Goal: Task Accomplishment & Management: Complete application form

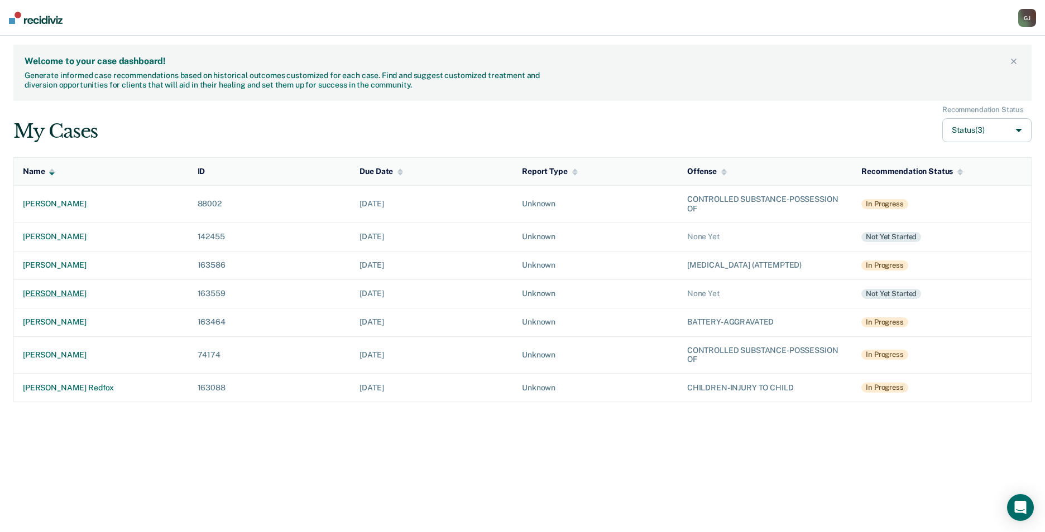
click at [45, 297] on div "[PERSON_NAME]" at bounding box center [101, 293] width 157 height 9
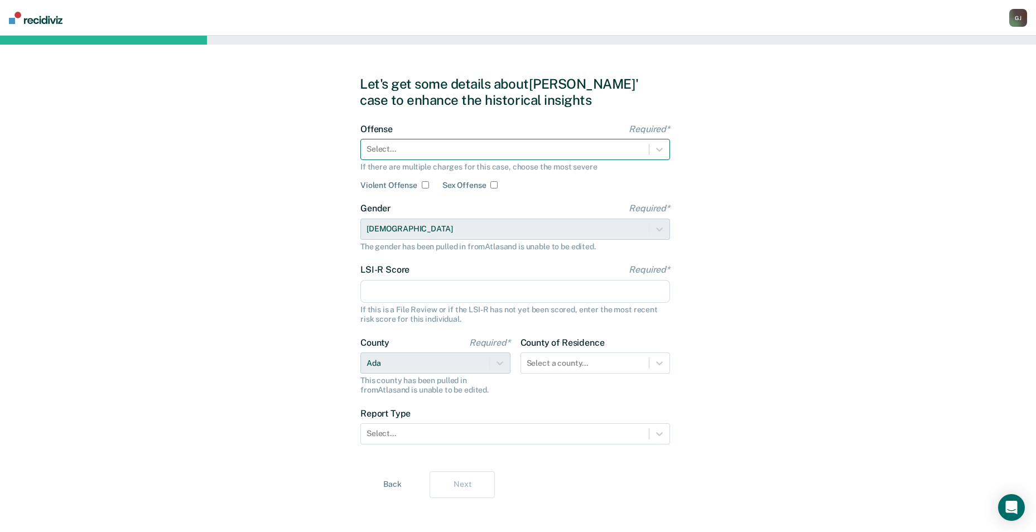
click at [453, 155] on div at bounding box center [505, 149] width 277 height 12
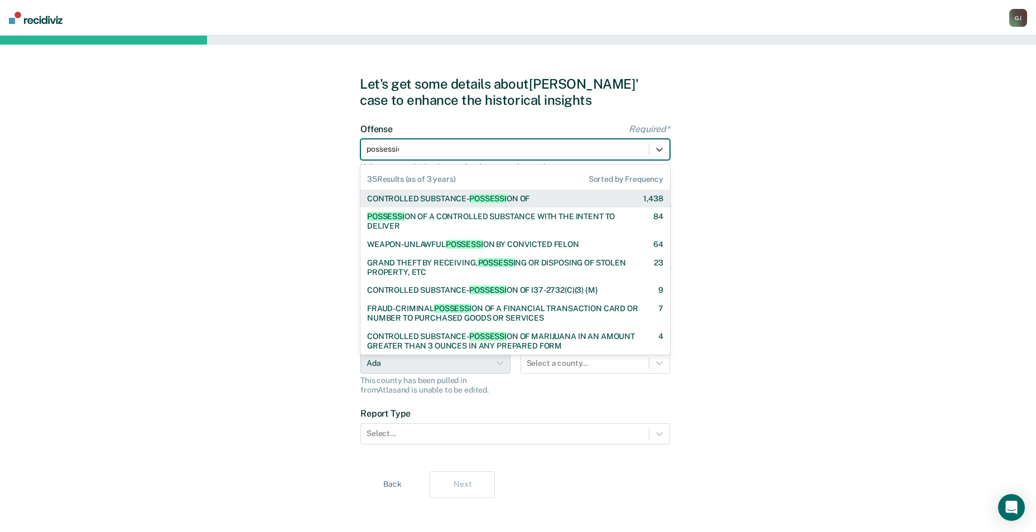
type input "possession"
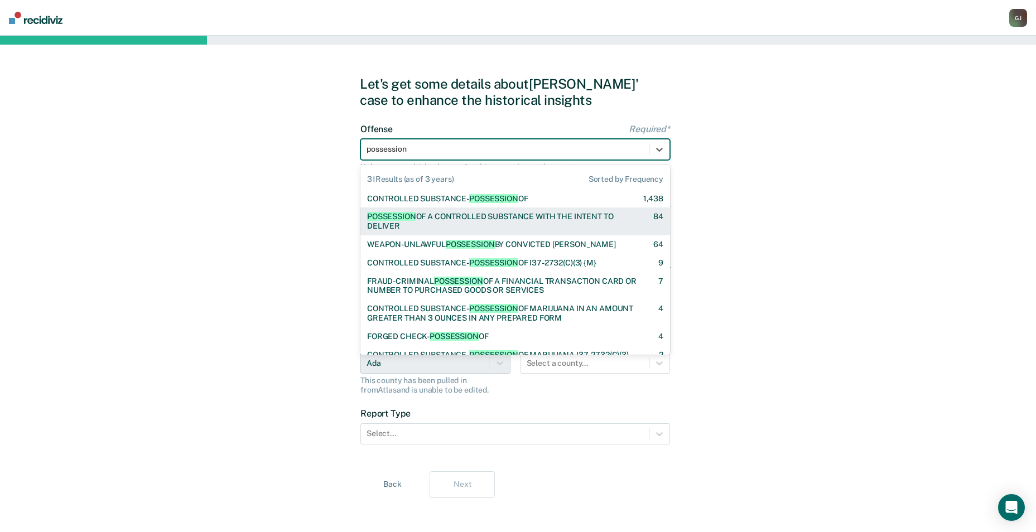
click at [446, 211] on div "POSSESSION OF A CONTROLLED SUBSTANCE WITH THE INTENT TO DELIVER 84" at bounding box center [516, 222] width 310 height 28
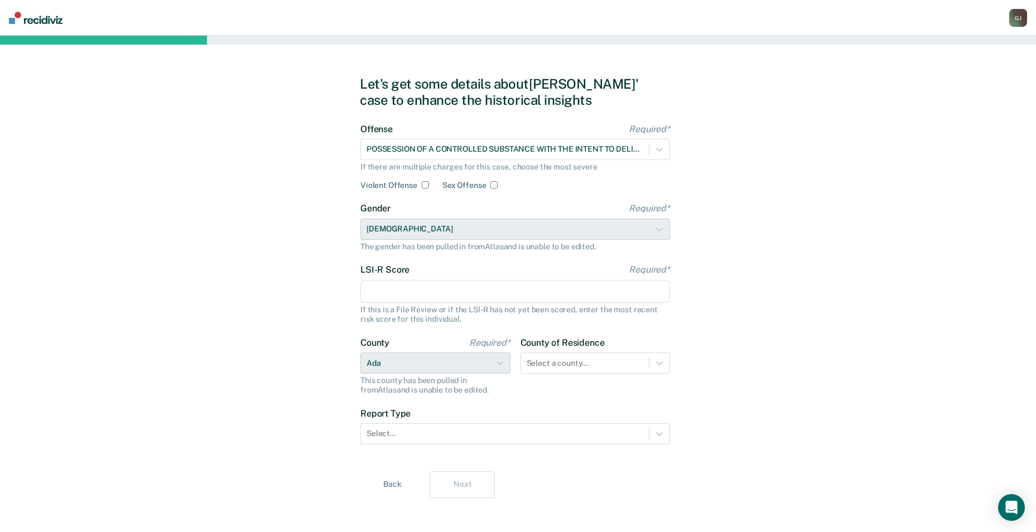
click at [420, 289] on input "LSI-R Score Required*" at bounding box center [516, 291] width 310 height 23
type input "28"
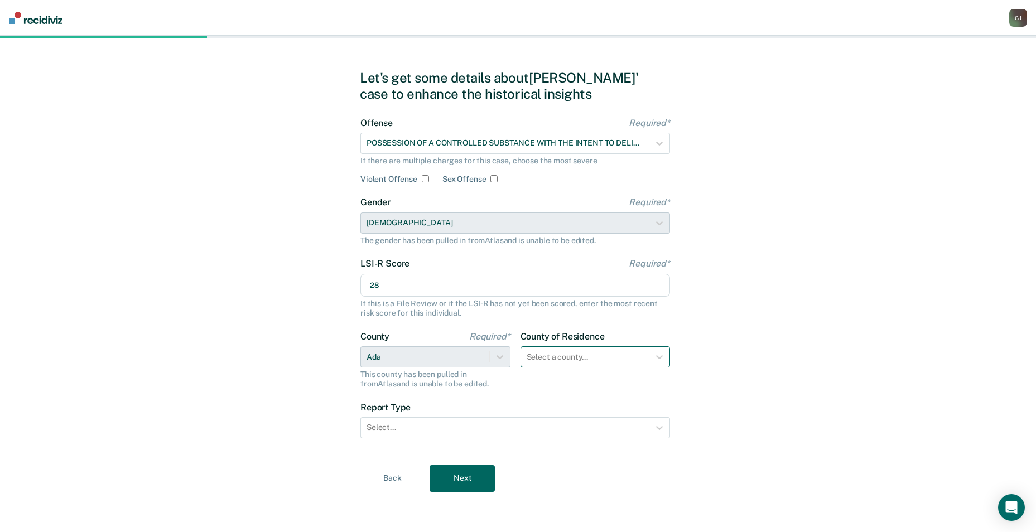
click at [556, 359] on div at bounding box center [585, 358] width 117 height 12
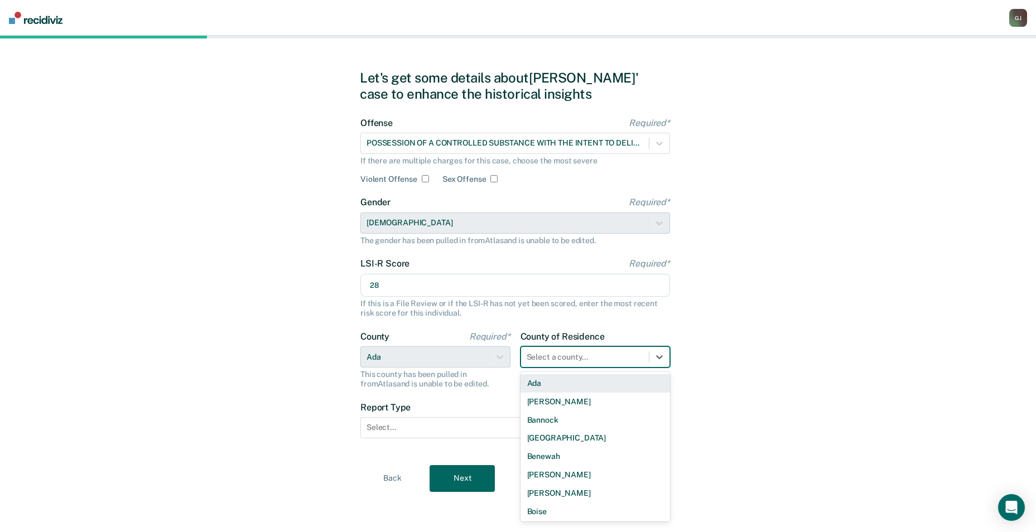
click at [551, 389] on div "Ada" at bounding box center [596, 383] width 150 height 18
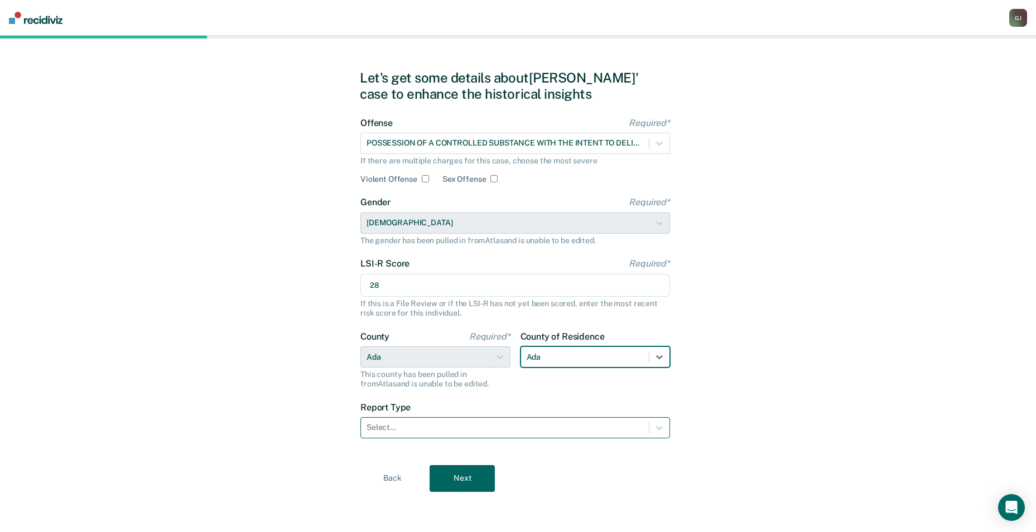
click at [501, 429] on div at bounding box center [505, 428] width 277 height 12
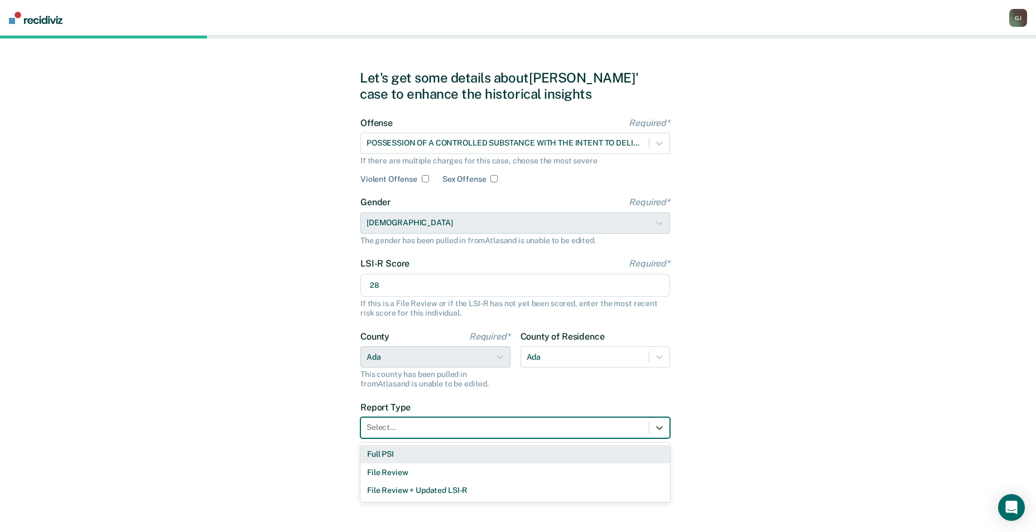
click at [480, 448] on div "Full PSI" at bounding box center [516, 454] width 310 height 18
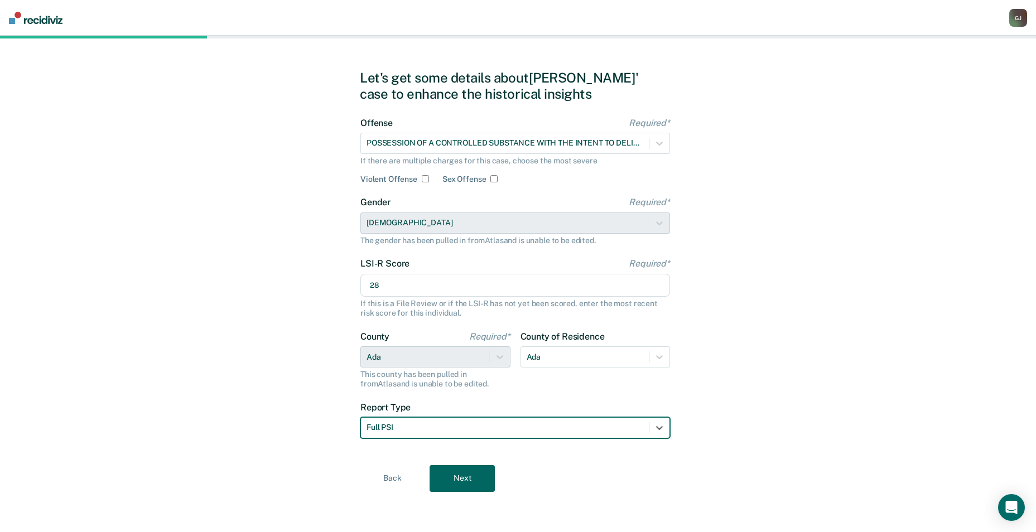
click at [457, 474] on button "Next" at bounding box center [462, 478] width 65 height 27
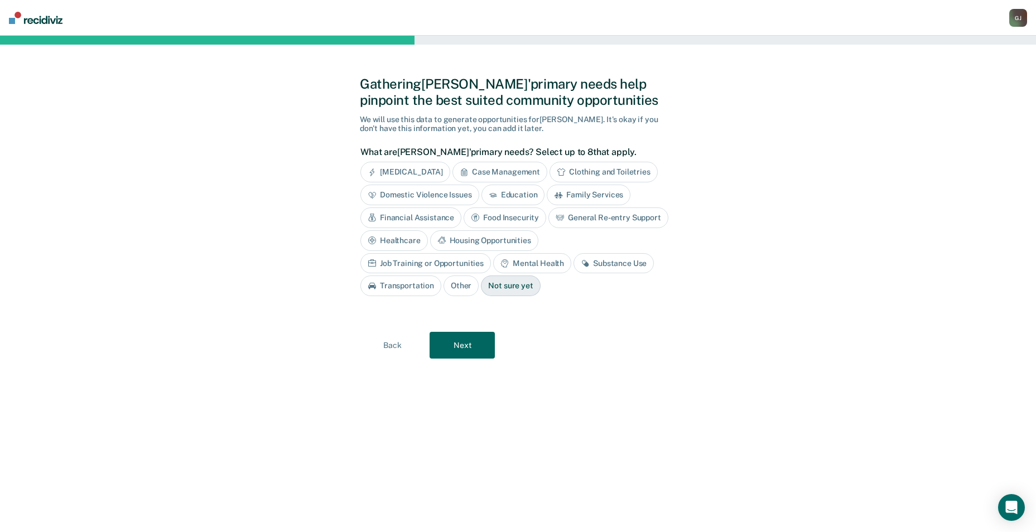
scroll to position [0, 0]
click at [578, 265] on div "Substance Use" at bounding box center [618, 263] width 80 height 21
click at [474, 352] on button "Next" at bounding box center [466, 345] width 65 height 27
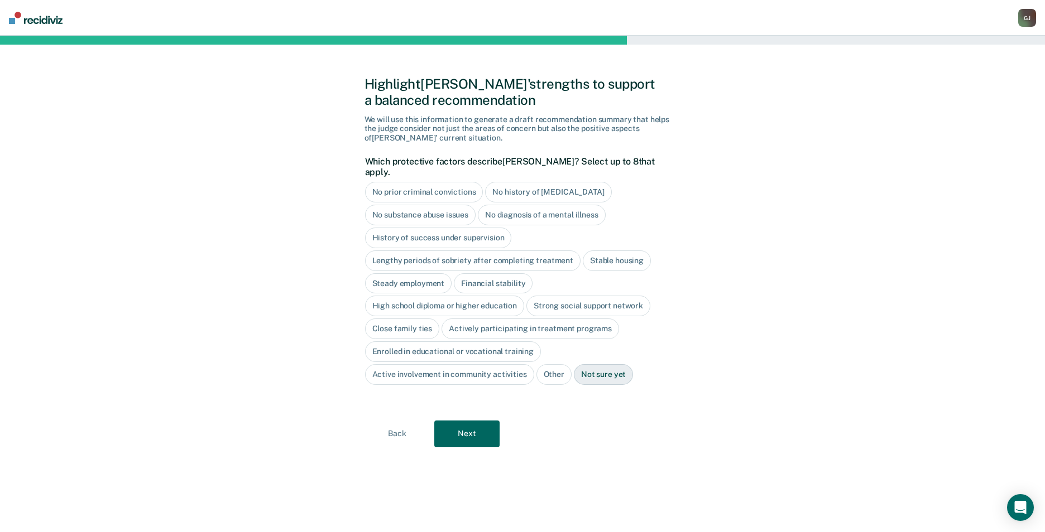
click at [519, 185] on div "No history of [MEDICAL_DATA]" at bounding box center [548, 192] width 126 height 21
click at [499, 205] on div "No diagnosis of a mental illness" at bounding box center [542, 215] width 128 height 21
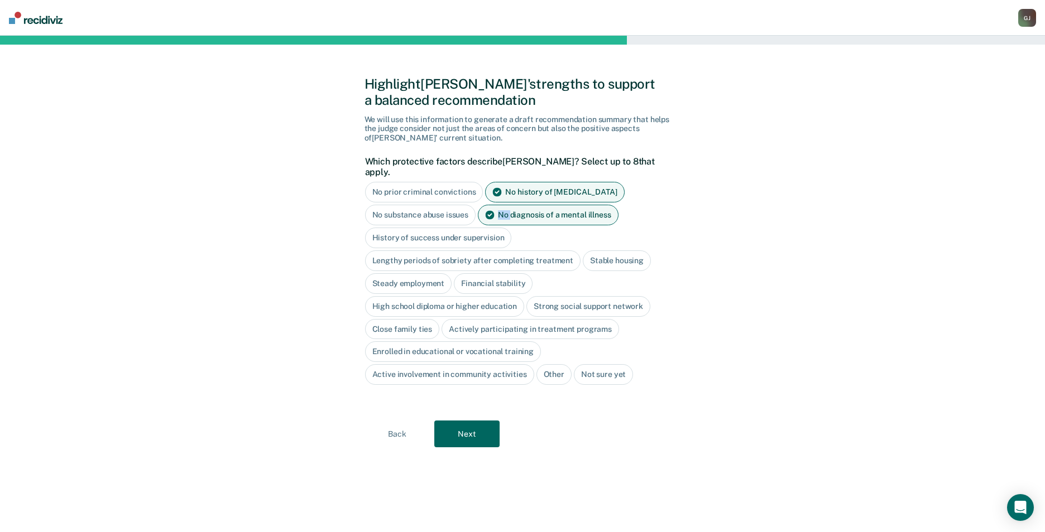
click at [499, 205] on div "No diagnosis of a mental illness" at bounding box center [548, 215] width 141 height 21
click at [601, 296] on div "Strong social support network" at bounding box center [588, 306] width 124 height 21
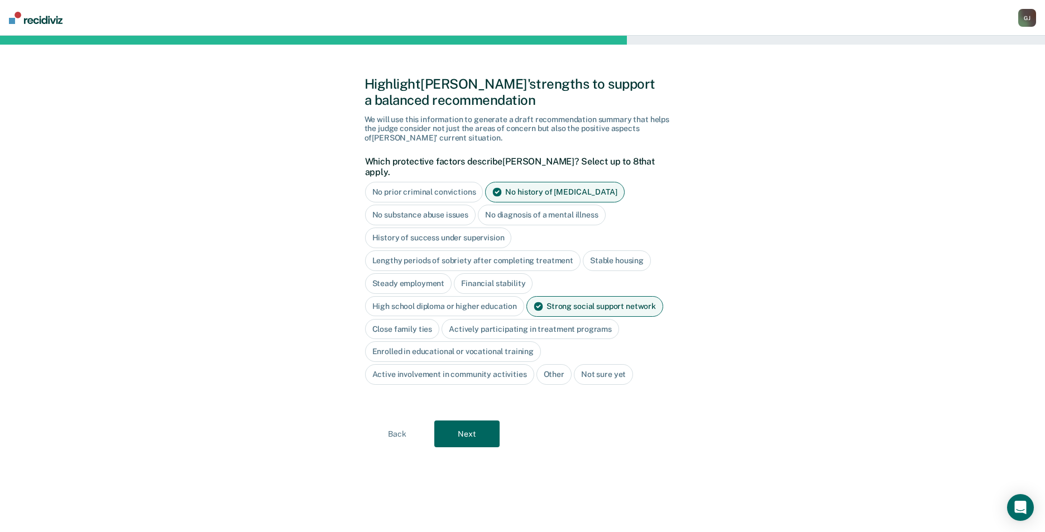
click at [475, 421] on button "Next" at bounding box center [466, 434] width 65 height 27
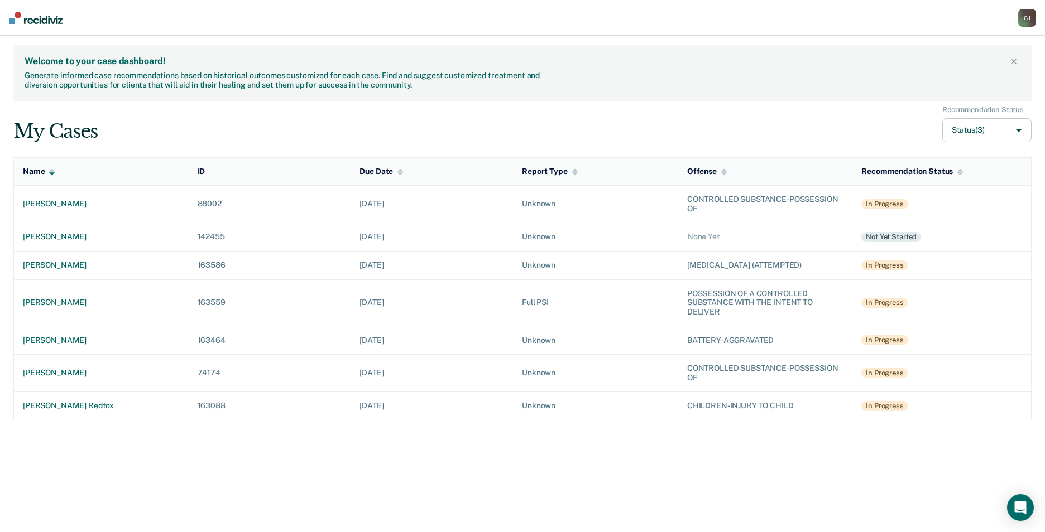
click at [65, 306] on div "[PERSON_NAME]" at bounding box center [101, 302] width 157 height 9
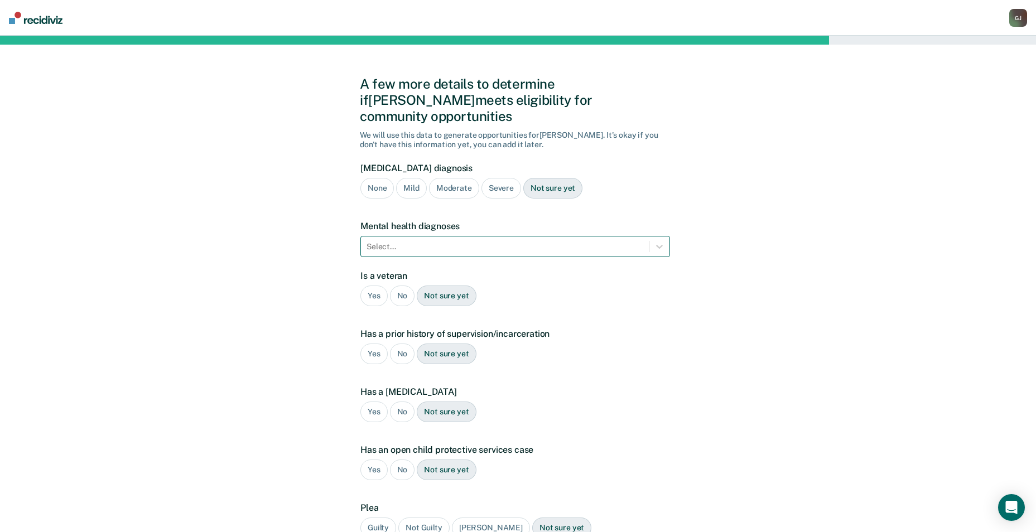
click at [485, 241] on div at bounding box center [505, 247] width 277 height 12
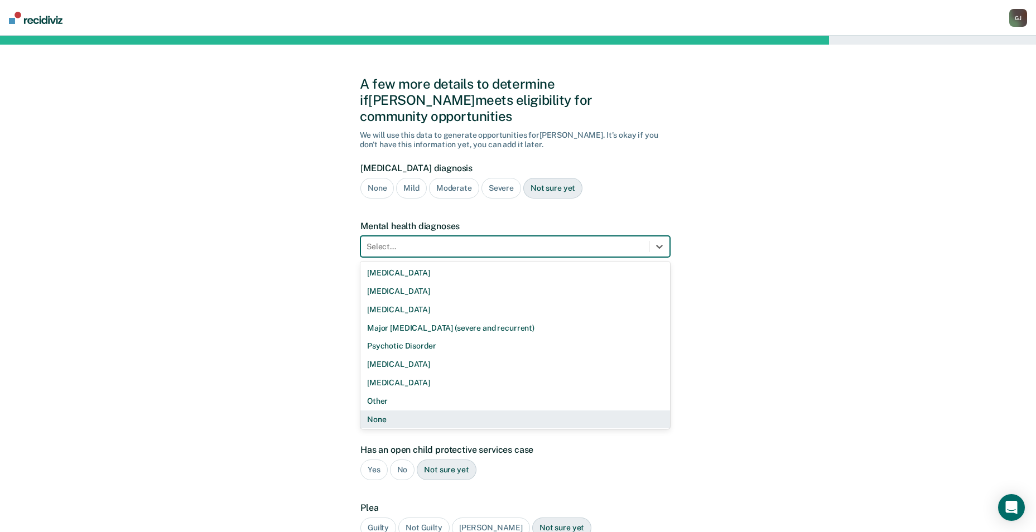
click at [440, 411] on div "None" at bounding box center [516, 420] width 310 height 18
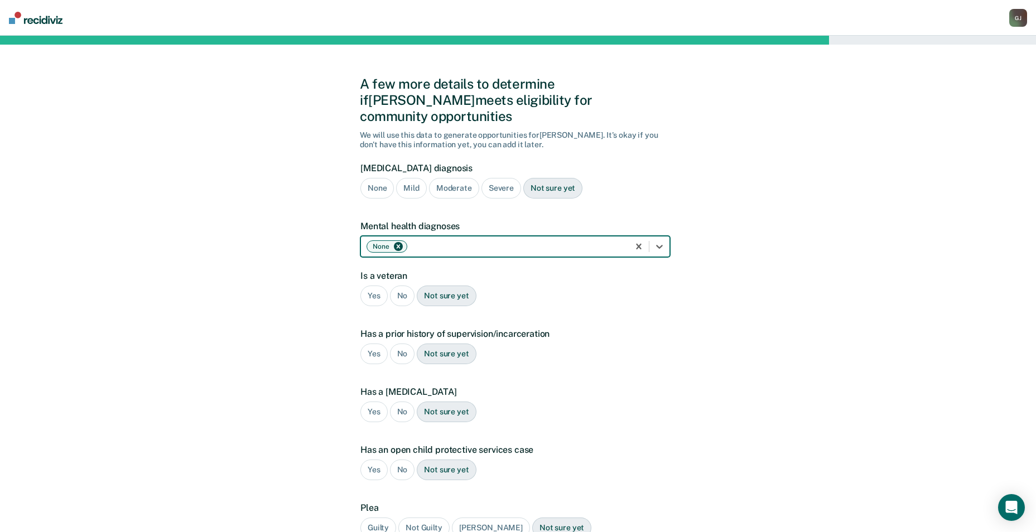
click at [405, 286] on div "No" at bounding box center [402, 296] width 25 height 21
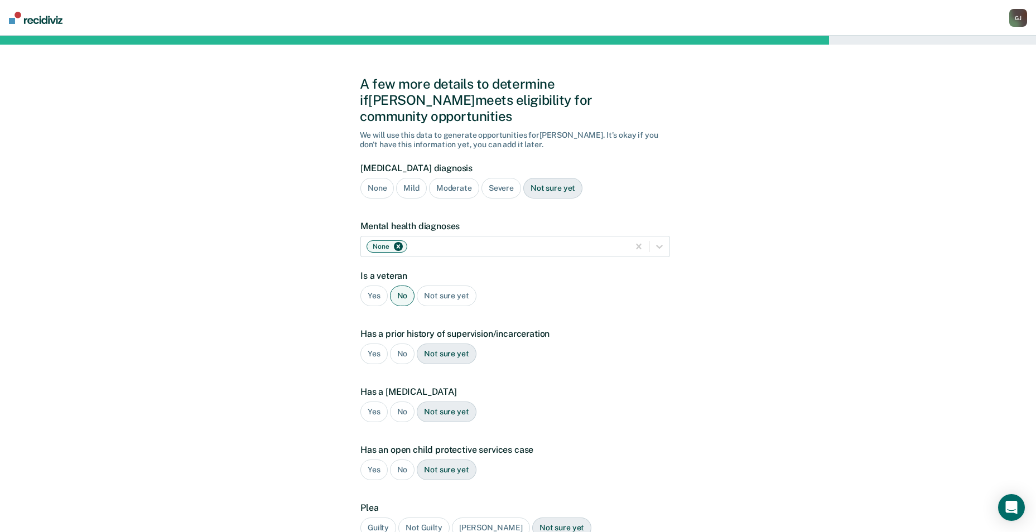
click at [374, 344] on div "Yes" at bounding box center [374, 354] width 27 height 21
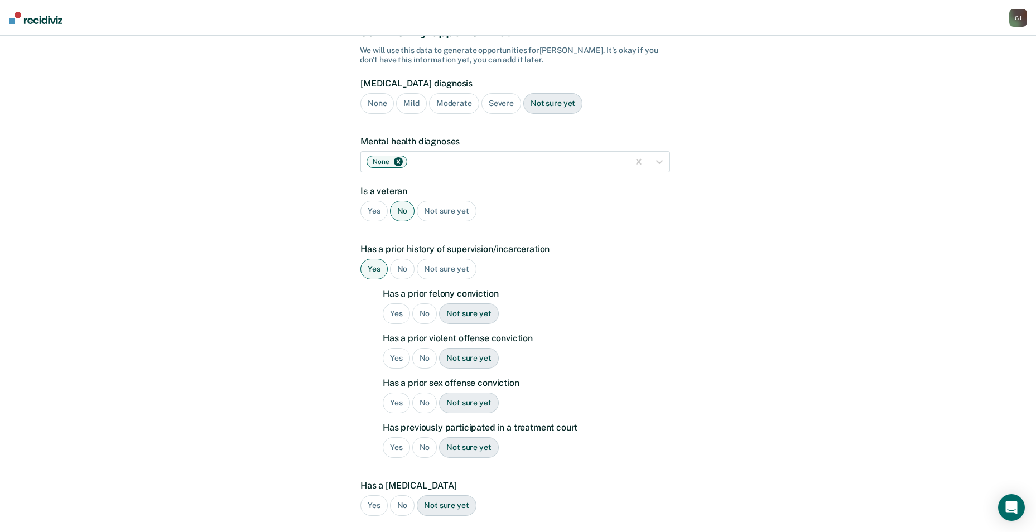
scroll to position [112, 0]
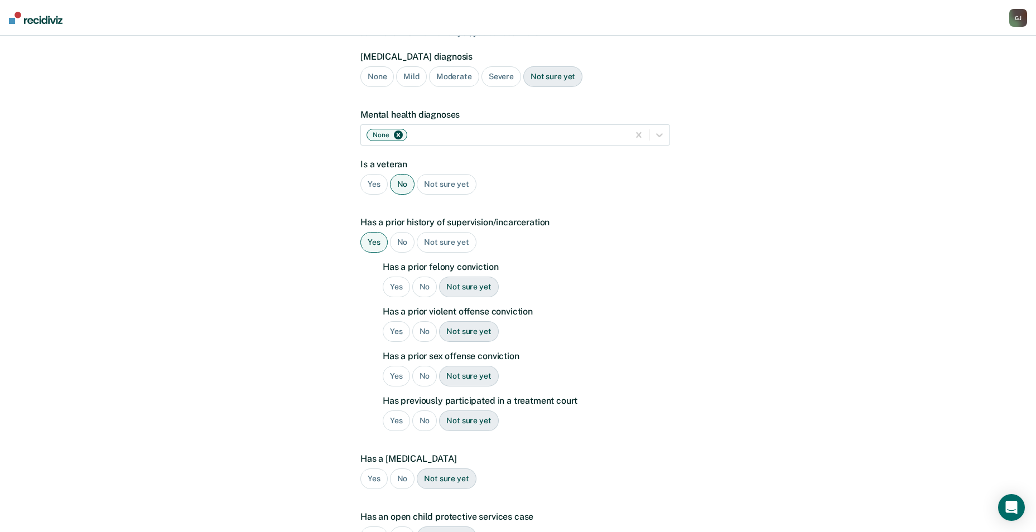
click at [421, 277] on div "No" at bounding box center [424, 287] width 25 height 21
click at [425, 321] on div "No" at bounding box center [424, 331] width 25 height 21
click at [422, 366] on div "No" at bounding box center [424, 376] width 25 height 21
click at [422, 411] on div "No" at bounding box center [424, 421] width 25 height 21
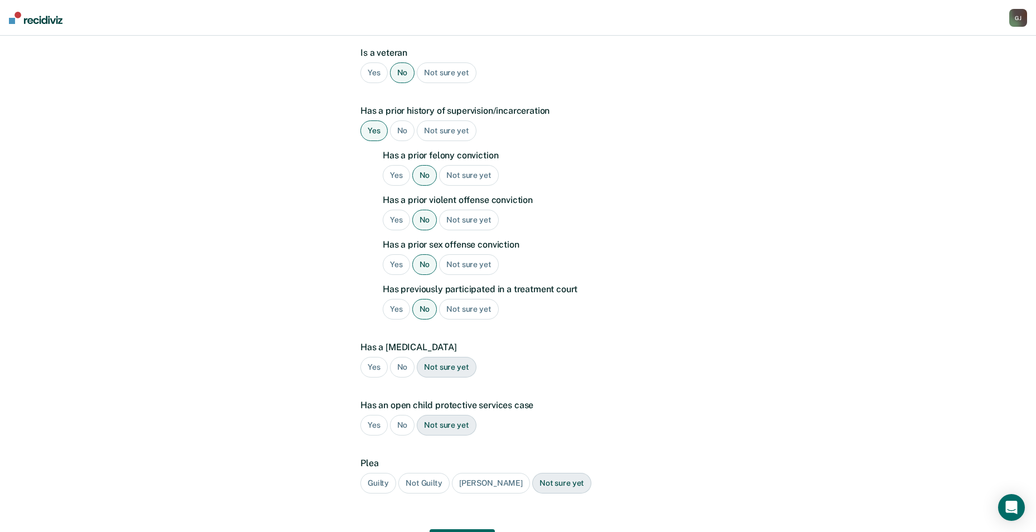
scroll to position [271, 0]
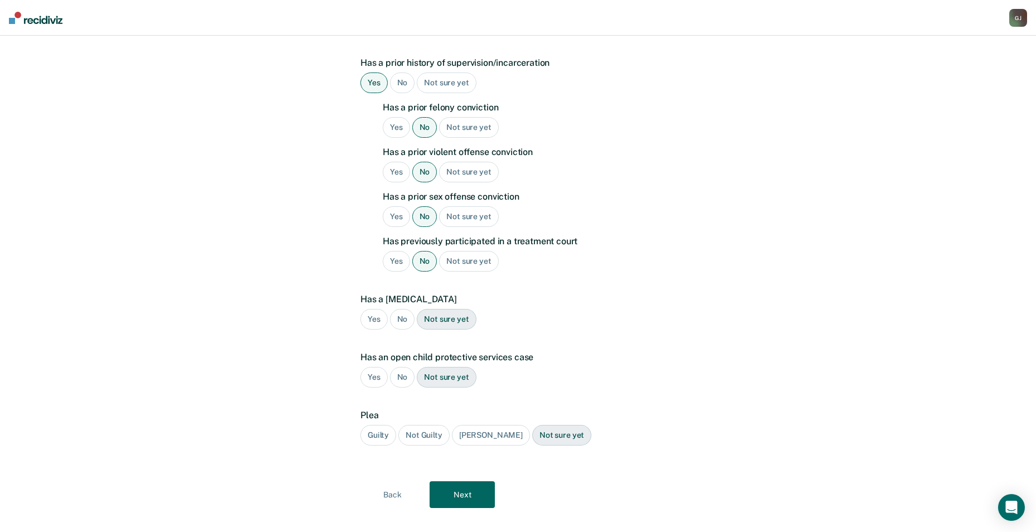
drag, startPoint x: 399, startPoint y: 308, endPoint x: 398, endPoint y: 323, distance: 15.6
click at [400, 309] on div "No" at bounding box center [402, 319] width 25 height 21
click at [395, 352] on div "Has an open child protective services case Yes No Not sure yet" at bounding box center [516, 374] width 310 height 45
click at [404, 367] on div "No" at bounding box center [402, 377] width 25 height 21
click at [381, 425] on div "Guilty" at bounding box center [379, 435] width 36 height 21
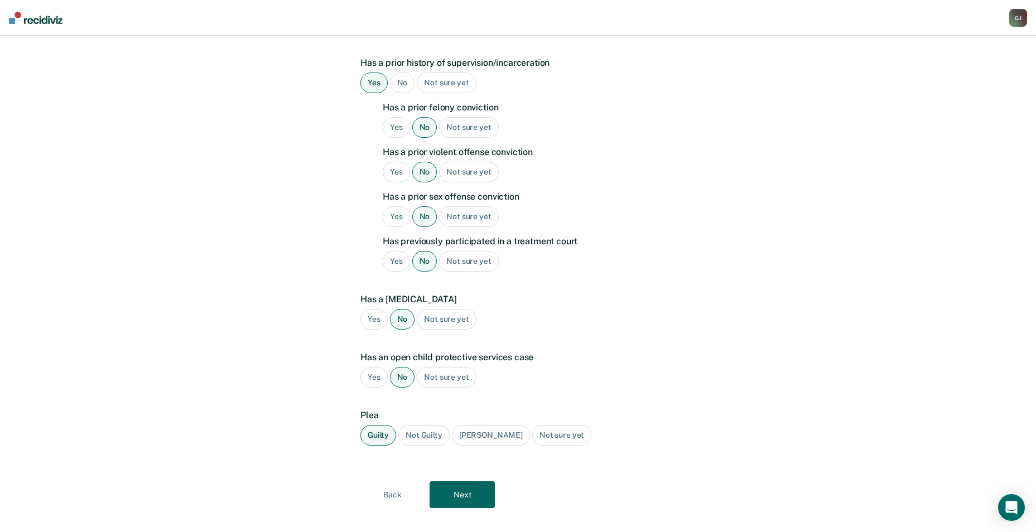
click at [483, 483] on button "Next" at bounding box center [462, 495] width 65 height 27
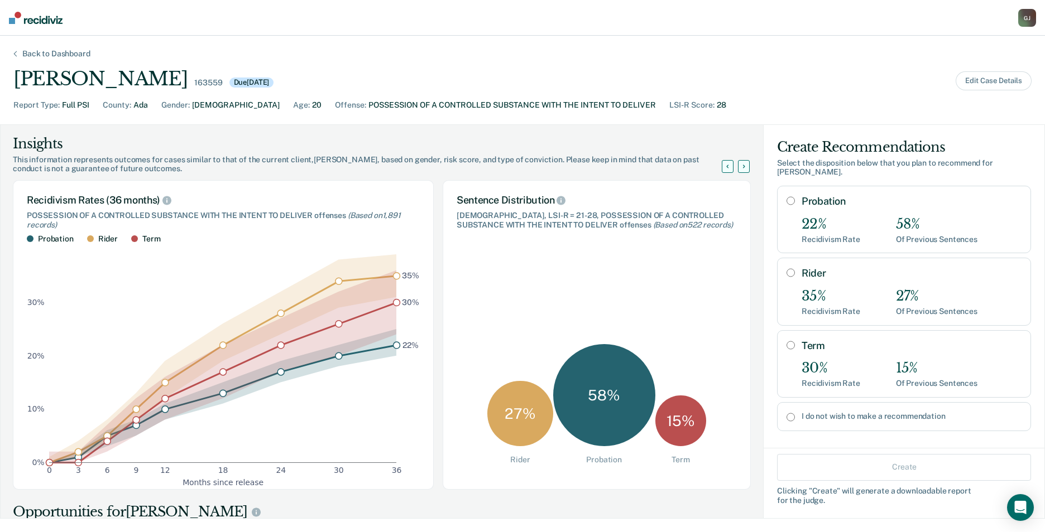
scroll to position [56, 0]
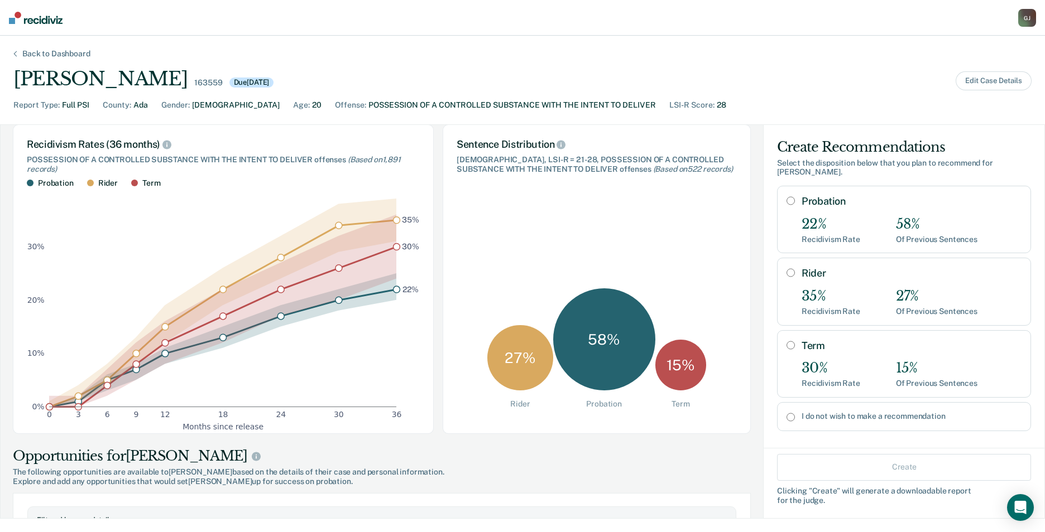
click at [786, 268] on input "Rider" at bounding box center [790, 272] width 8 height 9
radio input "true"
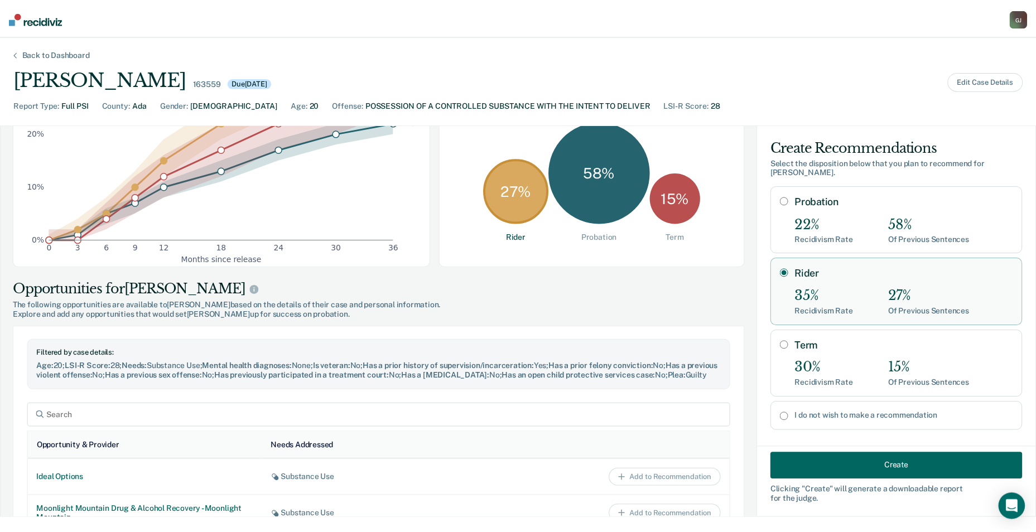
scroll to position [223, 0]
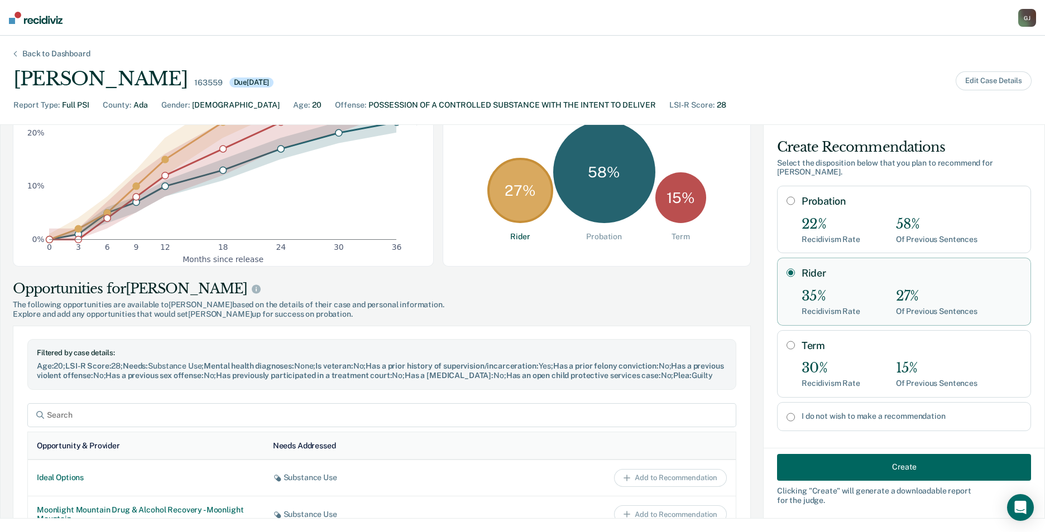
click at [834, 472] on button "Create" at bounding box center [904, 467] width 254 height 27
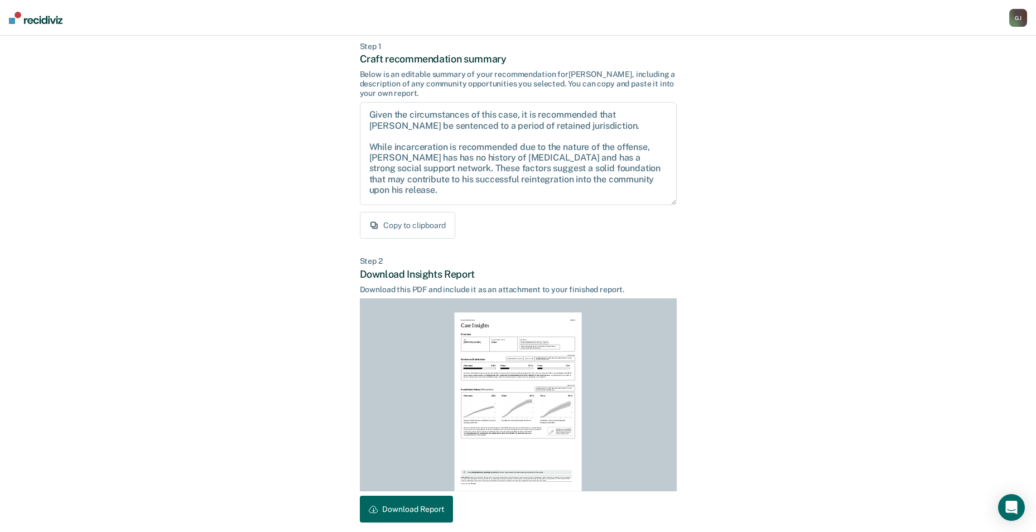
scroll to position [104, 0]
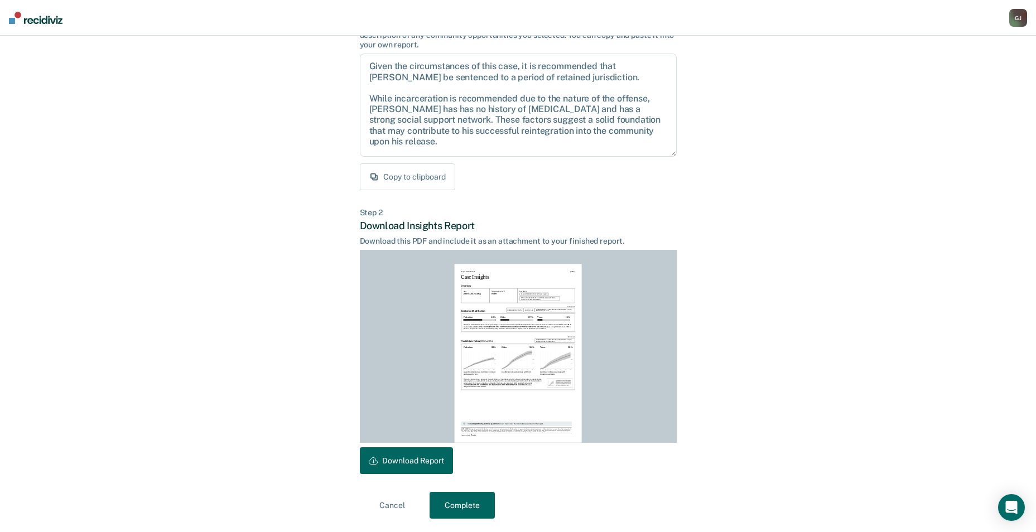
click at [424, 459] on button "Download Report" at bounding box center [406, 461] width 93 height 27
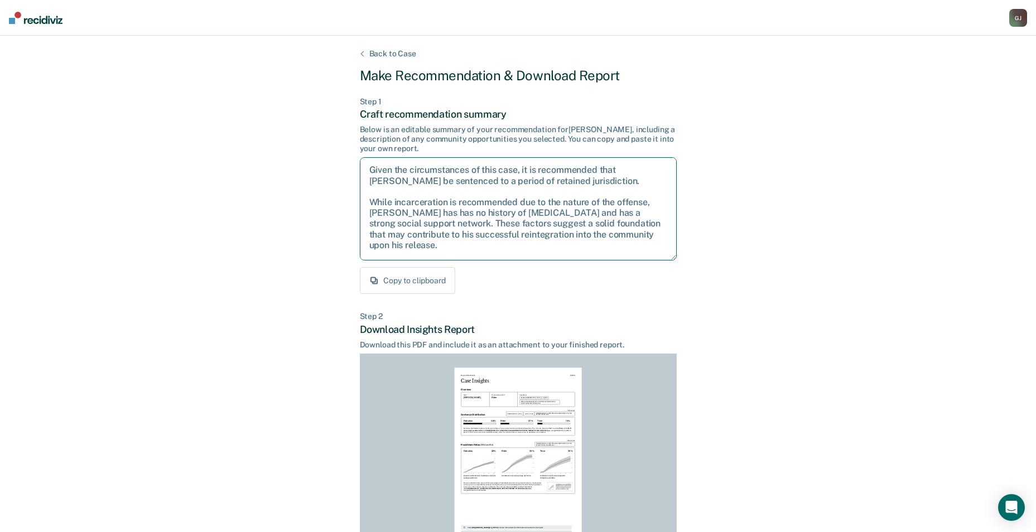
scroll to position [50, 0]
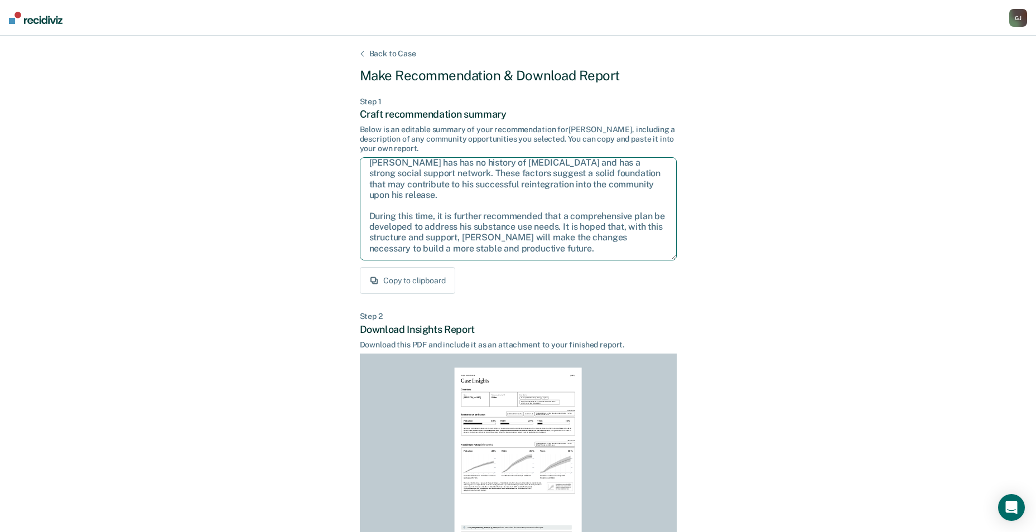
drag, startPoint x: 367, startPoint y: 167, endPoint x: 643, endPoint y: 263, distance: 293.0
click at [643, 263] on div "Step 1 Craft recommendation summary Below is an editable summary of your recomm…" at bounding box center [518, 196] width 317 height 198
click at [925, 75] on div "Back to Case Make Recommendation & Download Report Step 1 Craft recommendation …" at bounding box center [518, 336] width 1036 height 601
click at [1019, 25] on div "[PERSON_NAME]" at bounding box center [1019, 18] width 18 height 18
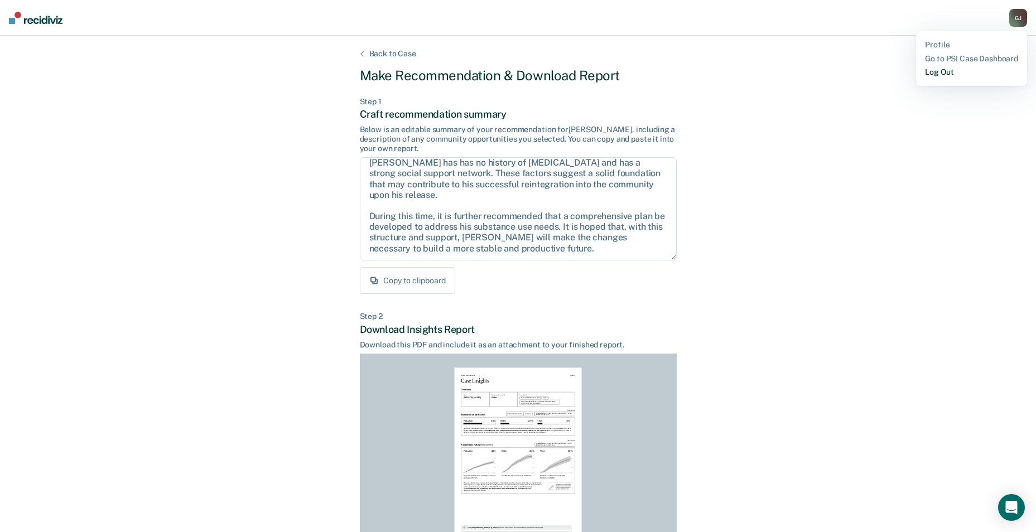
click at [971, 74] on link "Log Out" at bounding box center [971, 72] width 93 height 9
